Goal: Complete application form

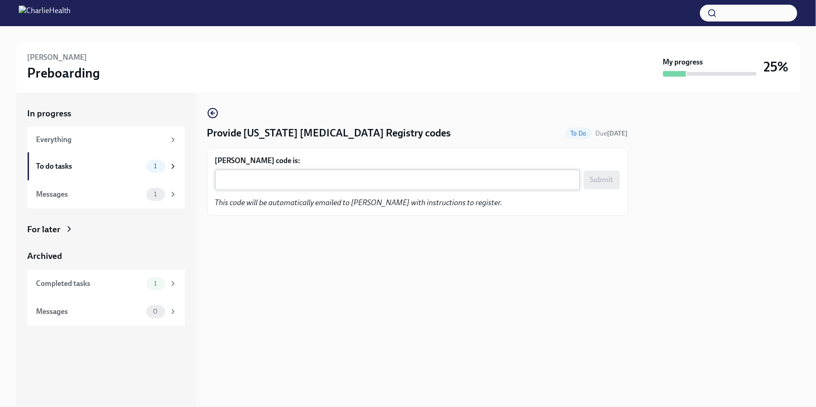
click at [253, 178] on textarea "[PERSON_NAME] code is:" at bounding box center [397, 179] width 353 height 11
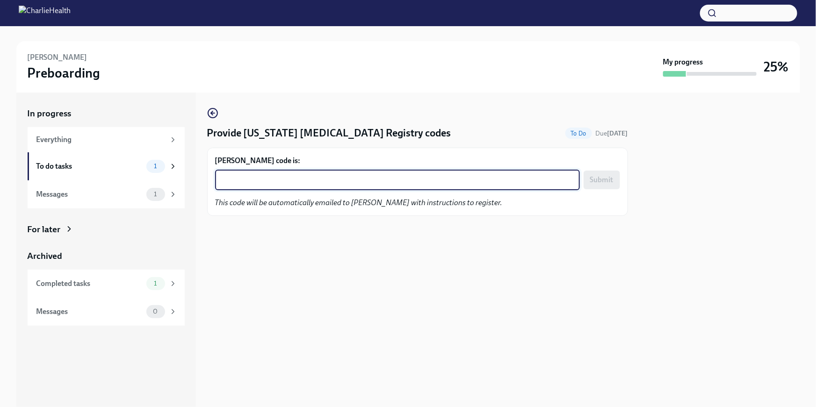
paste textarea "19N4KEZTQ0MA"
type textarea "19N4KEZTQ0MA"
click at [598, 180] on span "Submit" at bounding box center [601, 179] width 23 height 9
click at [276, 174] on textarea "Kristina Florent's code is:" at bounding box center [397, 179] width 353 height 11
paste textarea "91135UXESOWN"
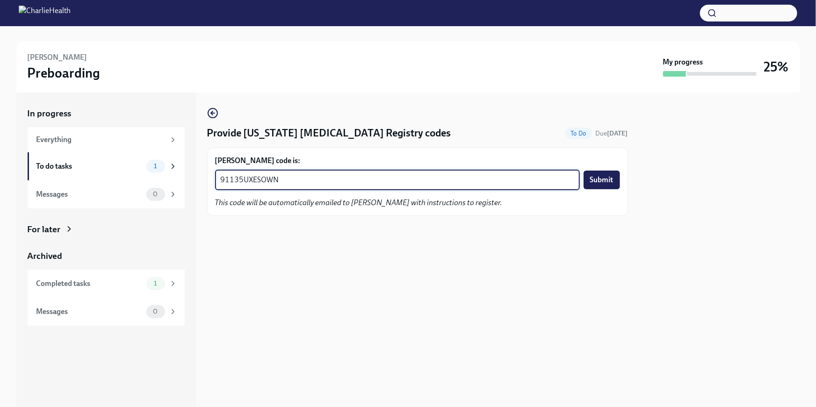
type textarea "91135UXESOWN"
click at [616, 180] on button "Submit" at bounding box center [601, 180] width 36 height 19
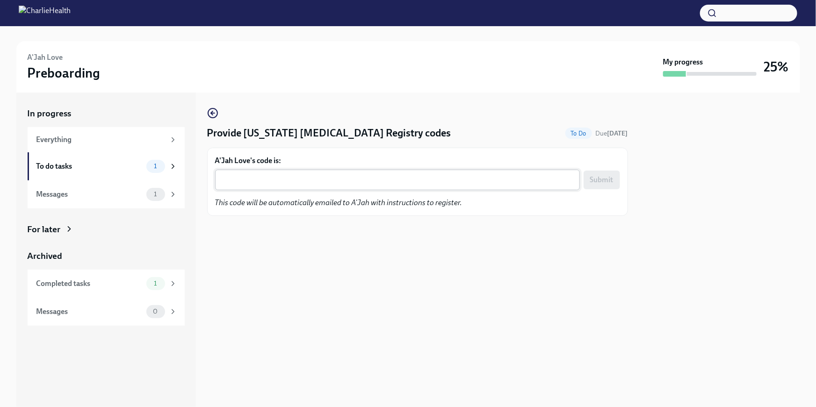
click at [246, 181] on textarea "A'Jah Love's code is:" at bounding box center [397, 179] width 353 height 11
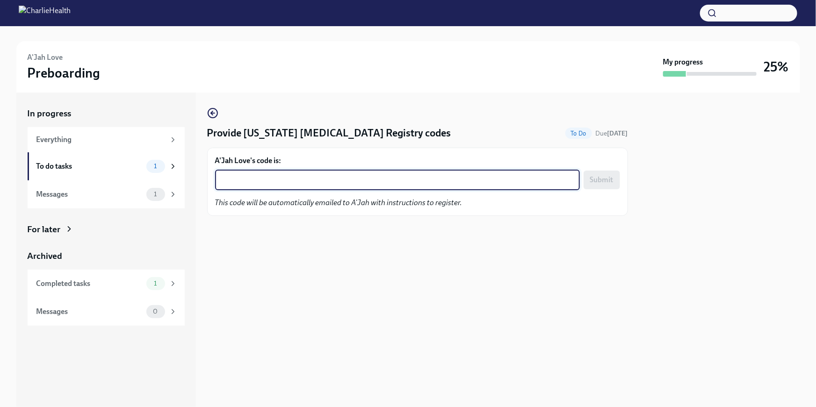
paste textarea "HDIHM0JFZVN9"
type textarea "HDIHM0JFZVN9"
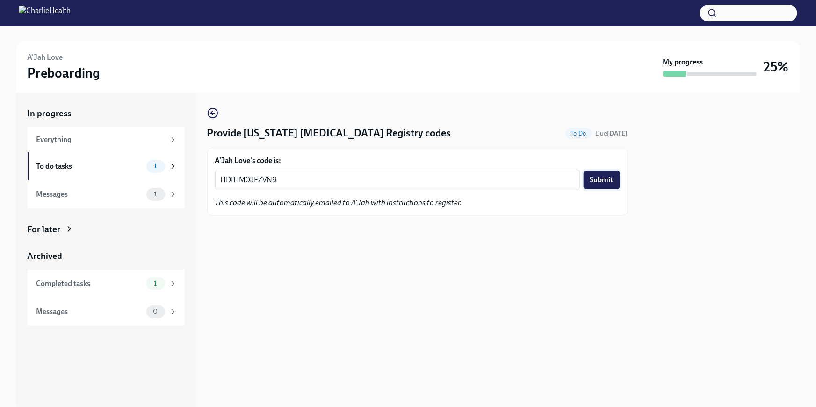
click at [601, 184] on span "Submit" at bounding box center [601, 179] width 23 height 9
